Goal: Task Accomplishment & Management: Manage account settings

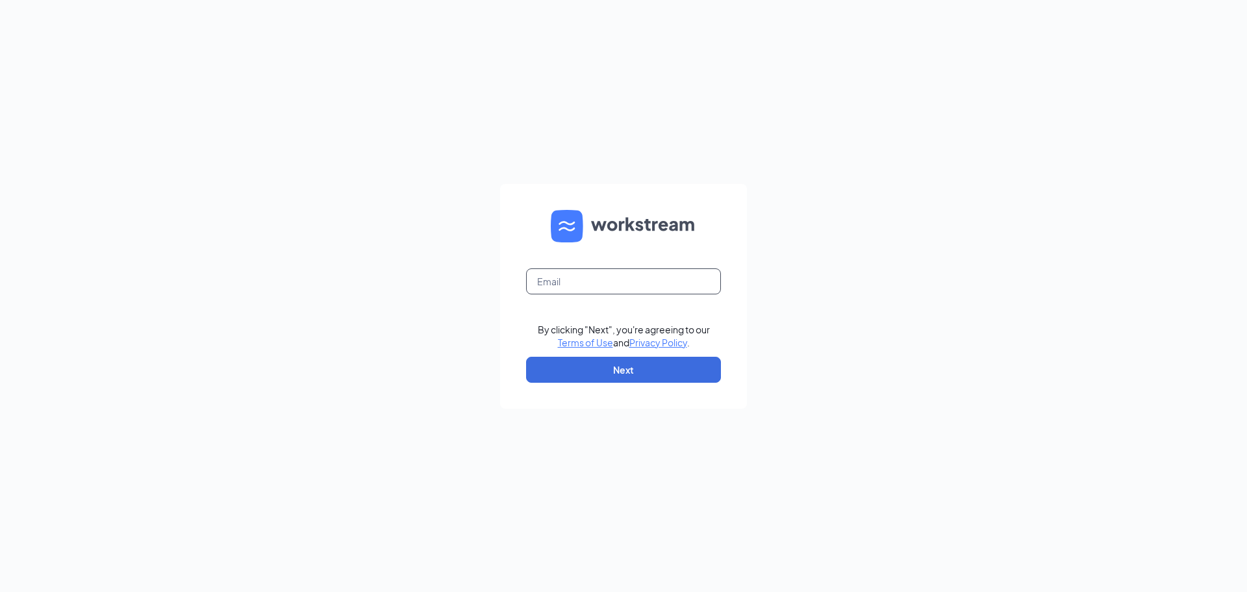
click at [636, 276] on input "text" at bounding box center [623, 281] width 195 height 26
type input "mmuhammad@connorconcepts.com"
click at [650, 366] on button "Next" at bounding box center [623, 370] width 195 height 26
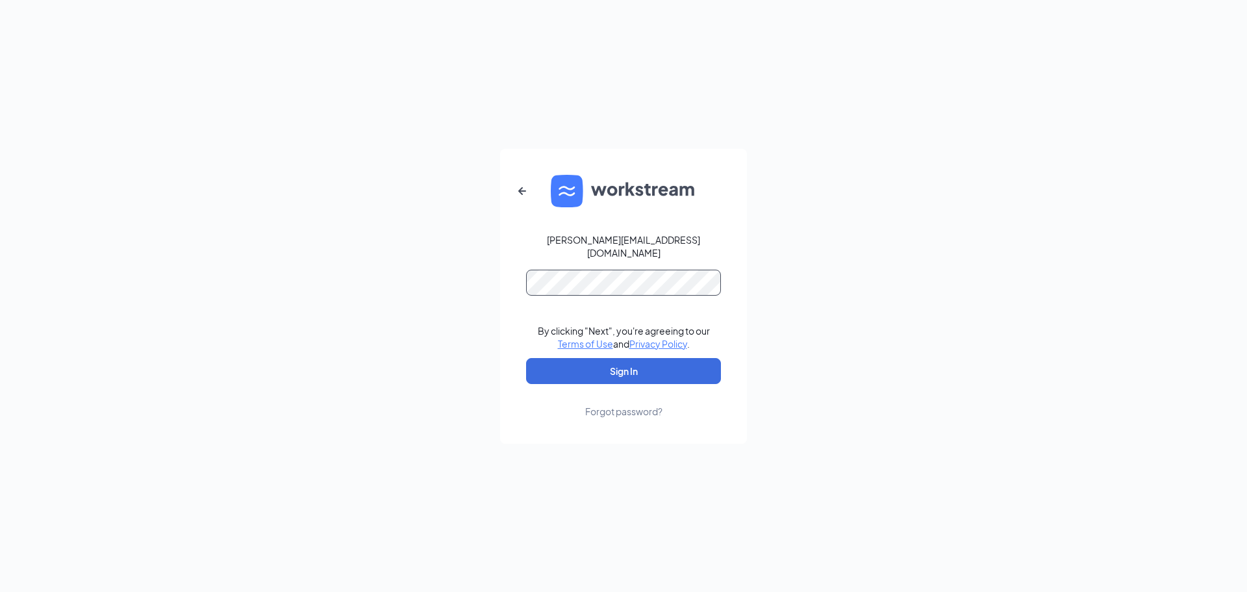
click at [526, 358] on button "Sign In" at bounding box center [623, 371] width 195 height 26
click at [615, 373] on button "Sign In" at bounding box center [623, 371] width 195 height 26
click at [526, 358] on button "Sign In" at bounding box center [623, 371] width 195 height 26
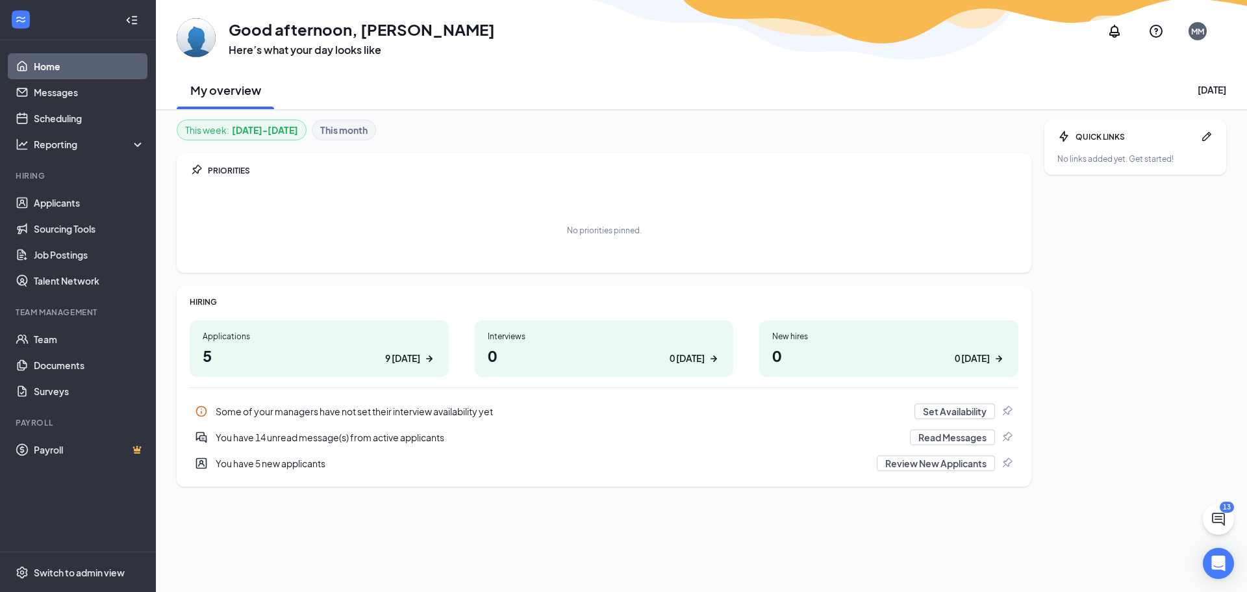
click at [392, 352] on div "9 today" at bounding box center [402, 358] width 35 height 14
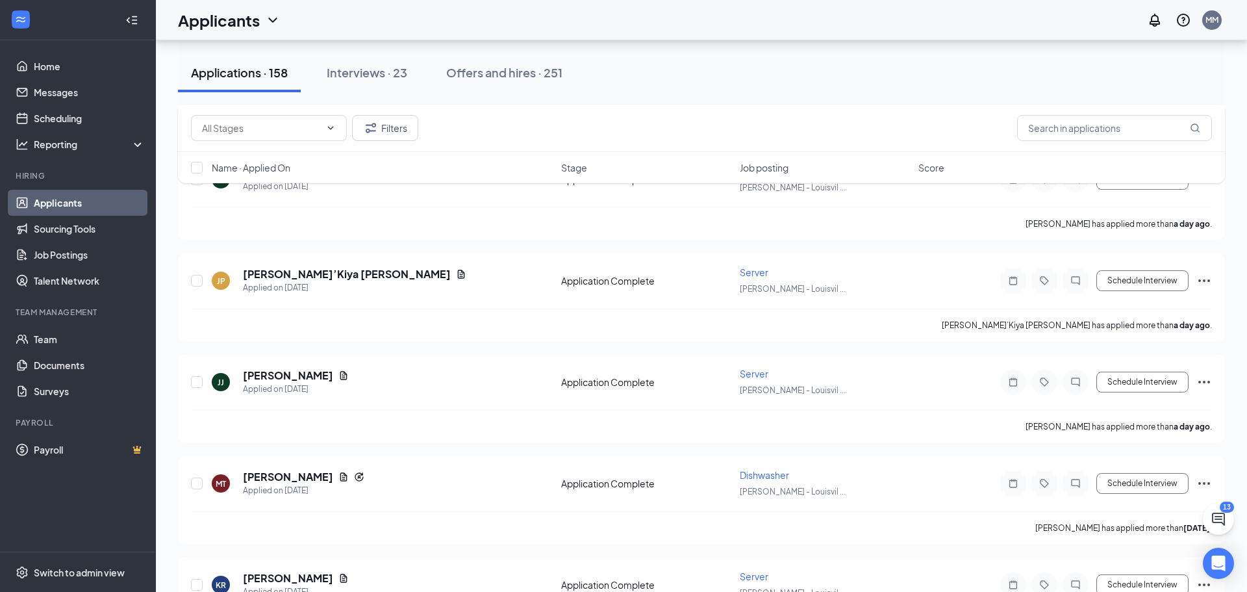
scroll to position [1524, 0]
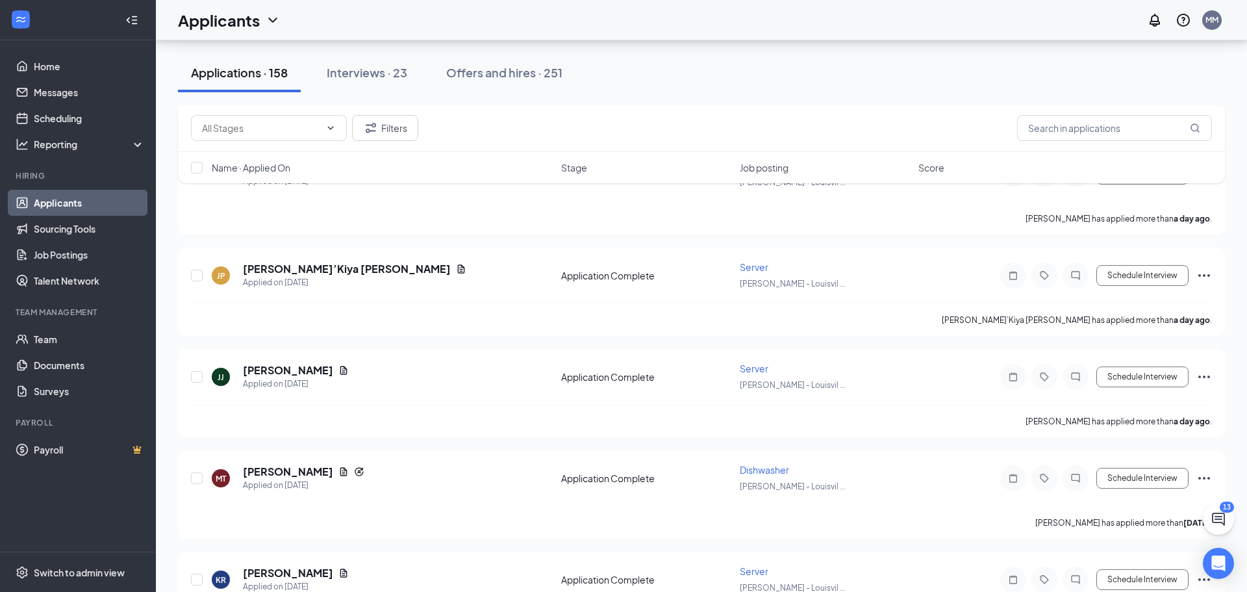
click at [745, 177] on div "Name · Applied On Stage Job posting Score" at bounding box center [701, 167] width 1047 height 31
click at [756, 171] on span "Job posting" at bounding box center [764, 167] width 49 height 13
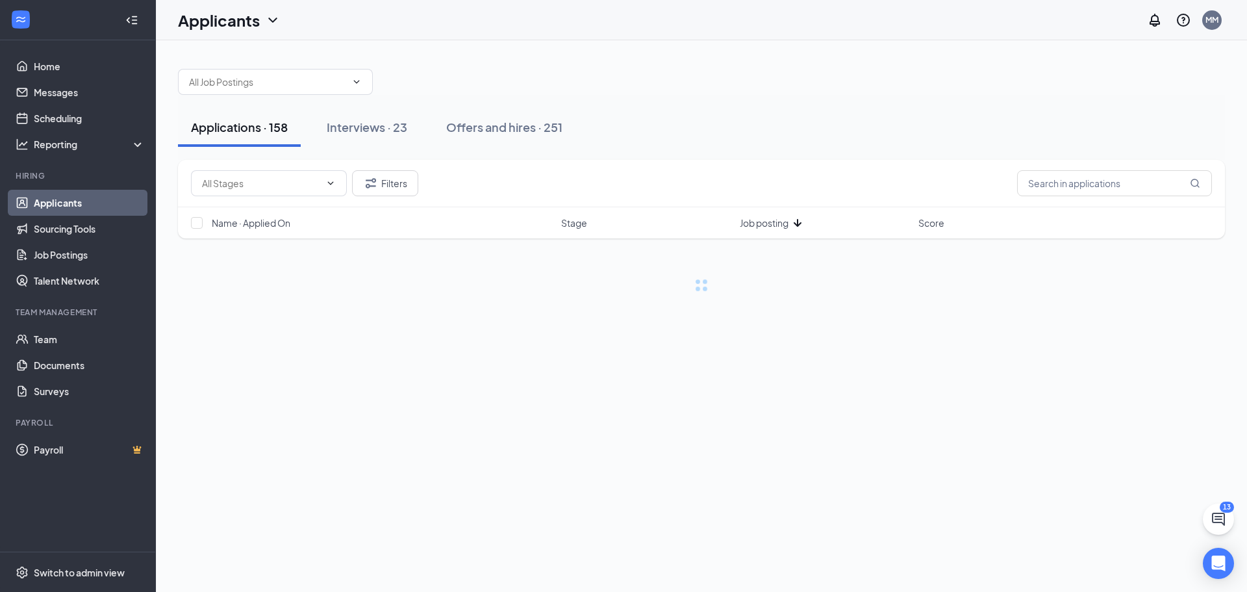
scroll to position [0, 0]
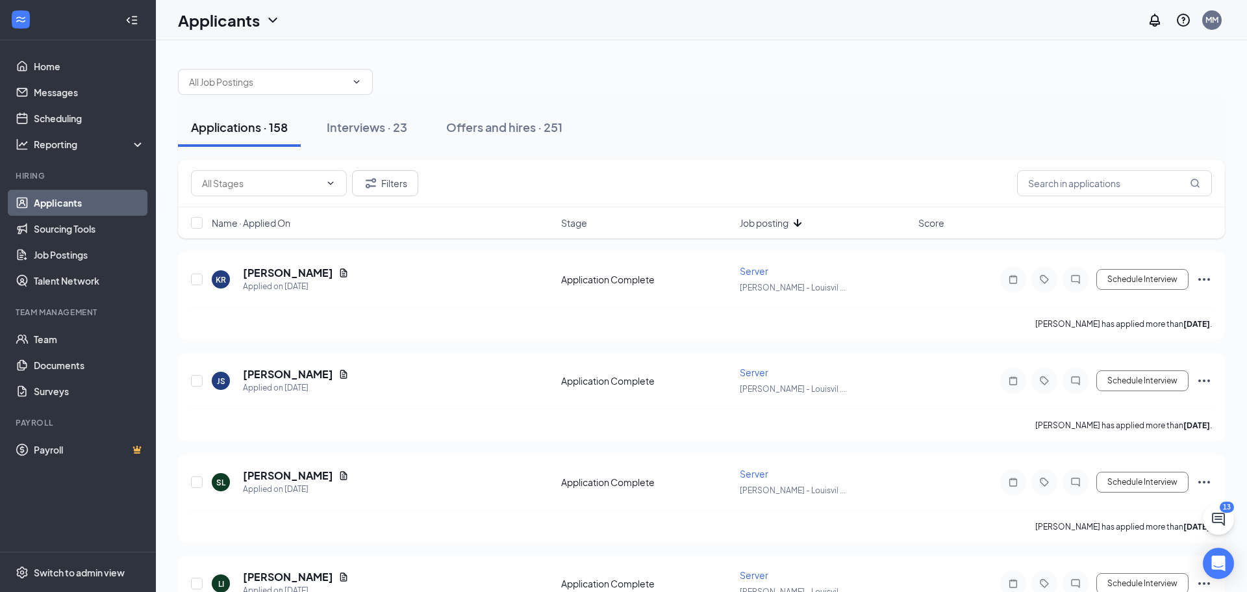
click at [748, 220] on span "Job posting" at bounding box center [764, 222] width 49 height 13
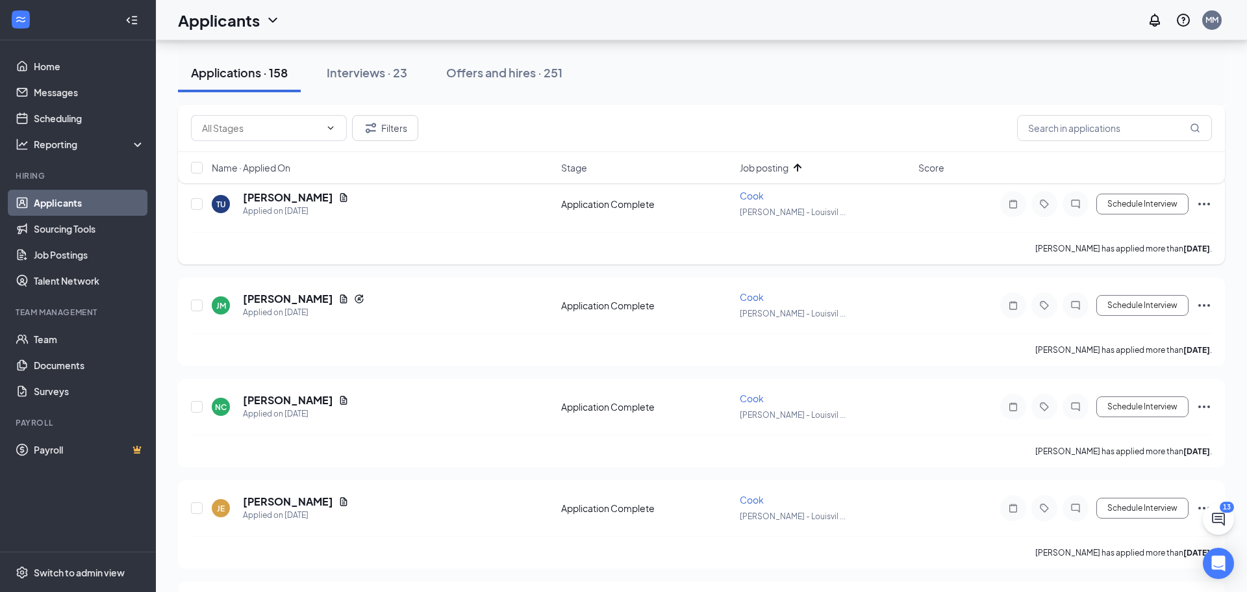
scroll to position [525, 0]
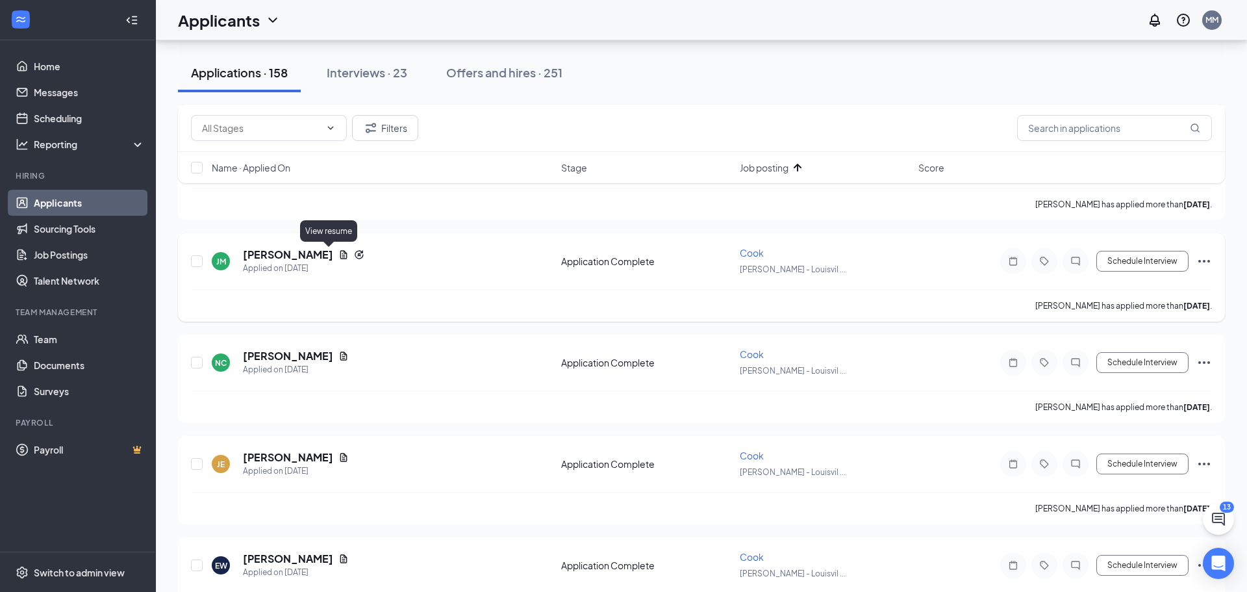
click at [340, 258] on icon "Document" at bounding box center [343, 254] width 7 height 8
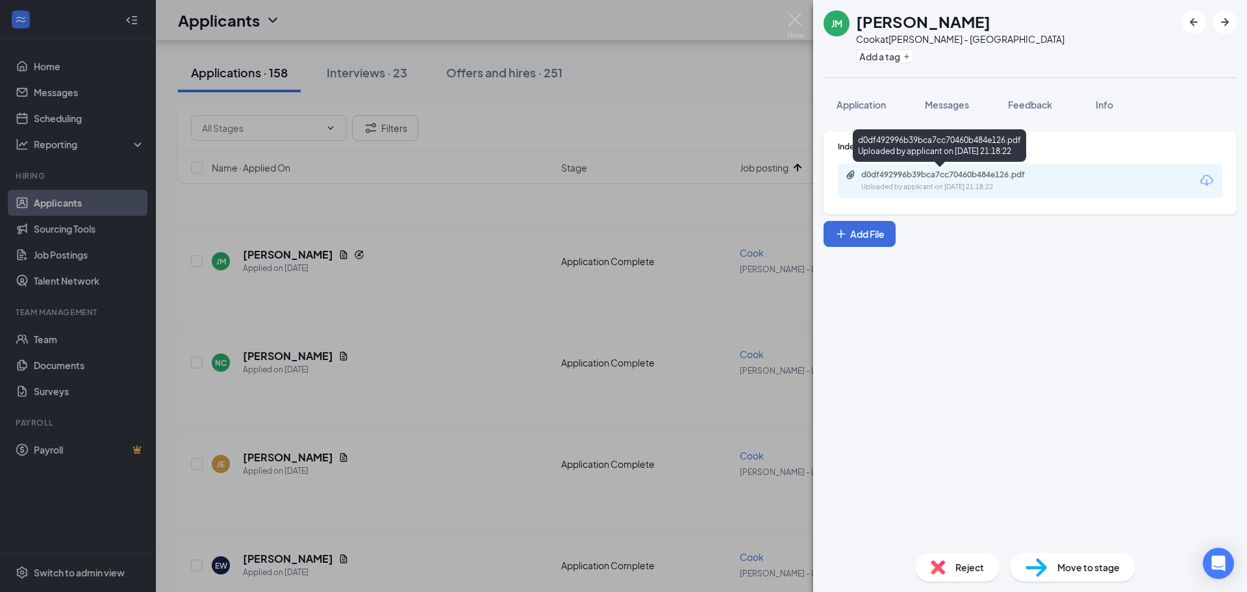
click at [919, 175] on div "d0df492996b39bca7cc70460b484e126.pdf" at bounding box center [952, 175] width 182 height 10
